Goal: Information Seeking & Learning: Learn about a topic

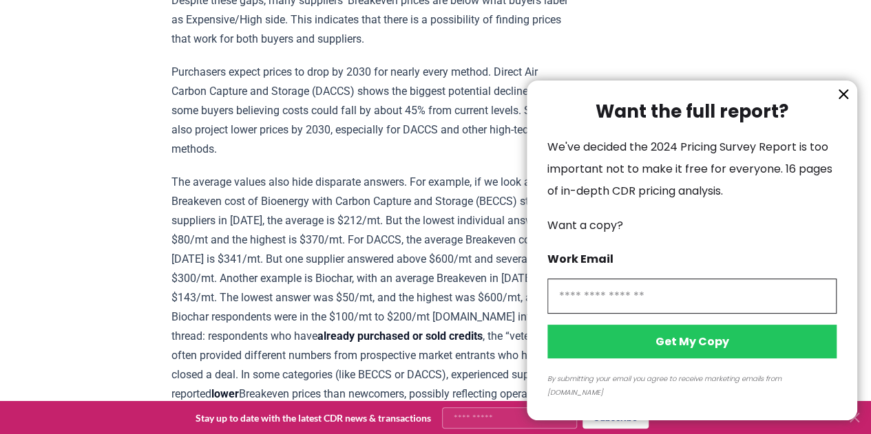
scroll to position [1333, 0]
click at [844, 103] on icon "information" at bounding box center [843, 94] width 17 height 17
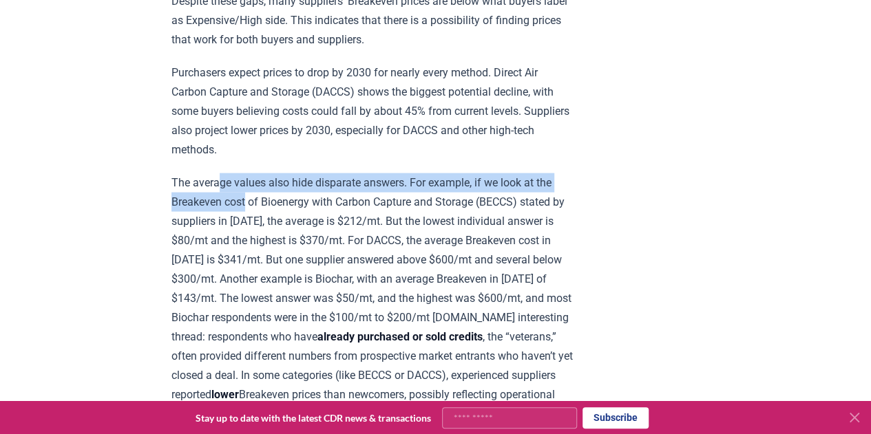
drag, startPoint x: 220, startPoint y: 182, endPoint x: 246, endPoint y: 187, distance: 26.7
click at [246, 187] on p "The average values also hide disparate answers. For example, if we look at the …" at bounding box center [372, 327] width 403 height 308
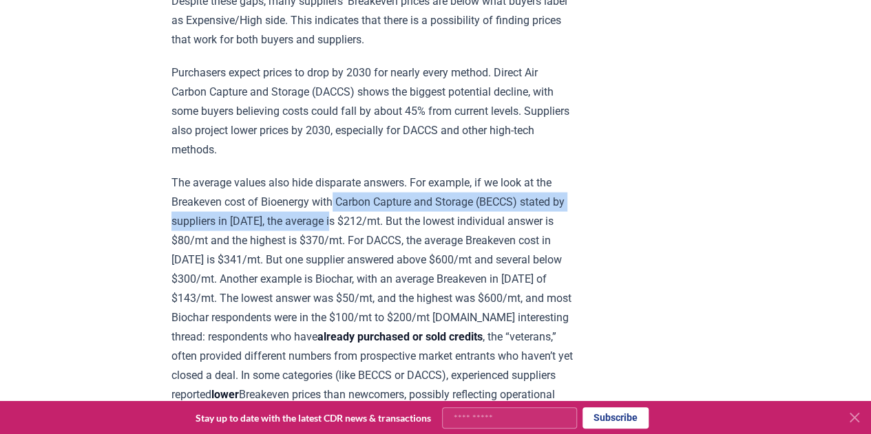
drag, startPoint x: 337, startPoint y: 200, endPoint x: 348, endPoint y: 215, distance: 18.2
click at [348, 215] on p "The average values also hide disparate answers. For example, if we look at the …" at bounding box center [372, 327] width 403 height 308
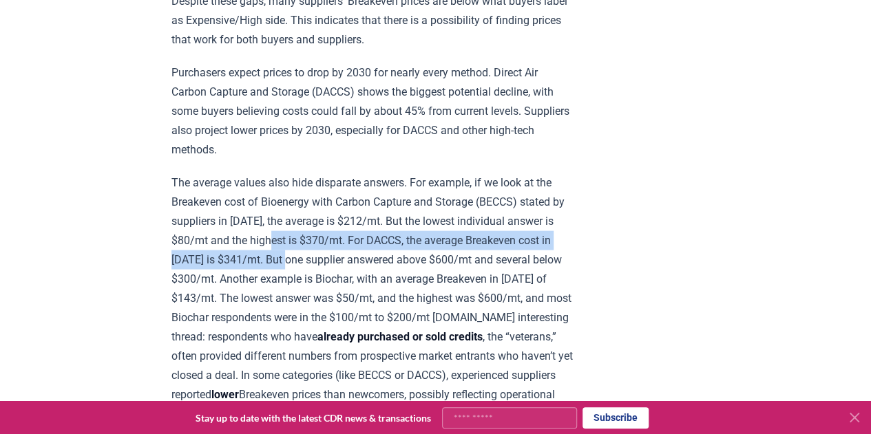
drag, startPoint x: 296, startPoint y: 226, endPoint x: 313, endPoint y: 245, distance: 25.3
click at [313, 245] on p "The average values also hide disparate answers. For example, if we look at the …" at bounding box center [372, 327] width 403 height 308
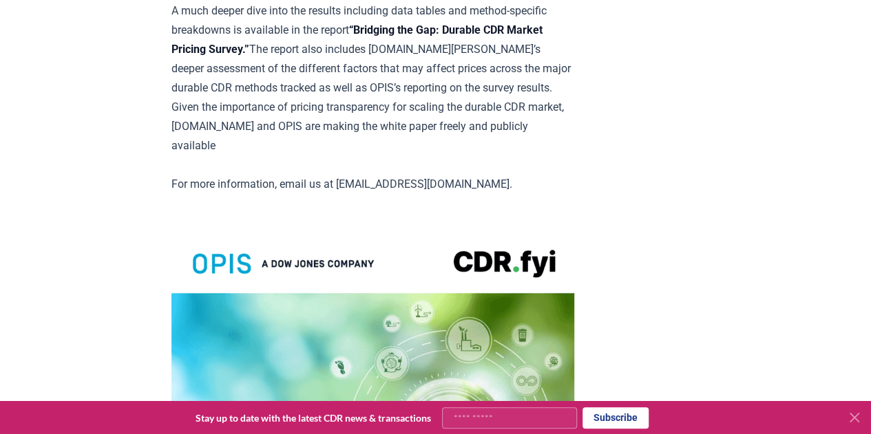
scroll to position [2575, 0]
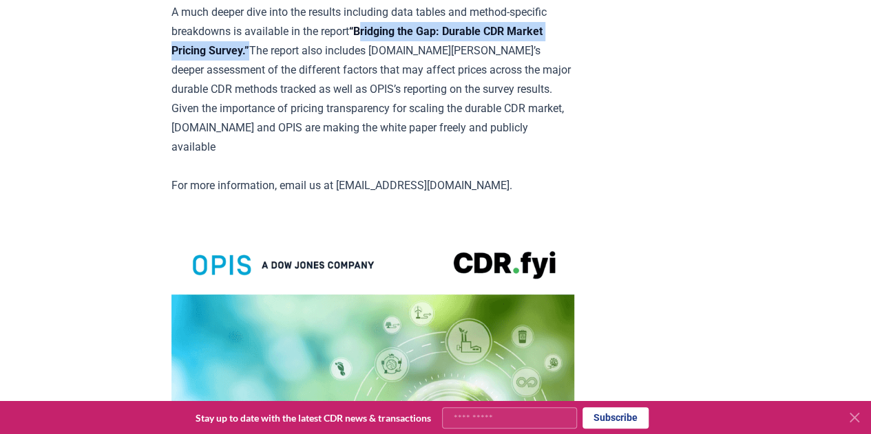
drag, startPoint x: 364, startPoint y: 79, endPoint x: 290, endPoint y: 104, distance: 77.7
click at [290, 57] on strong "“Bridging the Gap: Durable CDR Market Pricing Survey.”" at bounding box center [356, 41] width 371 height 32
copy strong "Bridging the Gap: Durable CDR Market Pricing Survey."
